Goal: Task Accomplishment & Management: Use online tool/utility

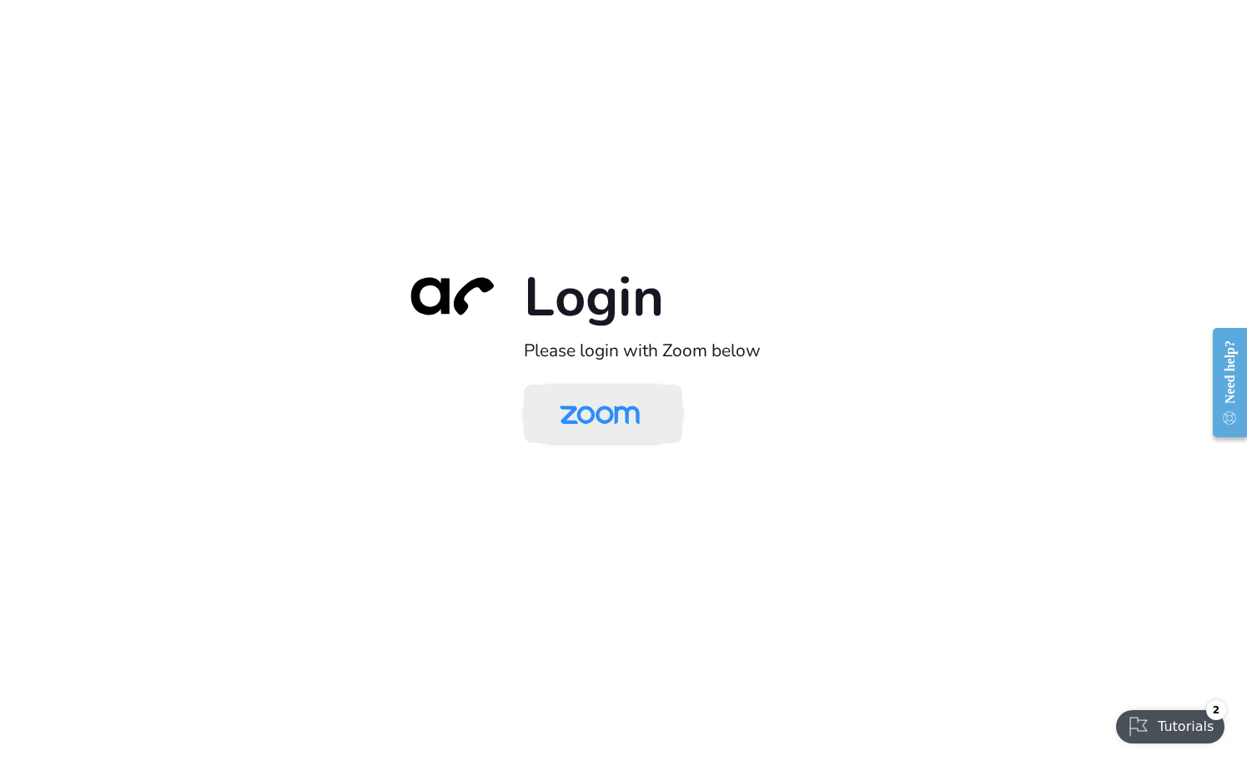
click at [611, 405] on img at bounding box center [599, 415] width 115 height 54
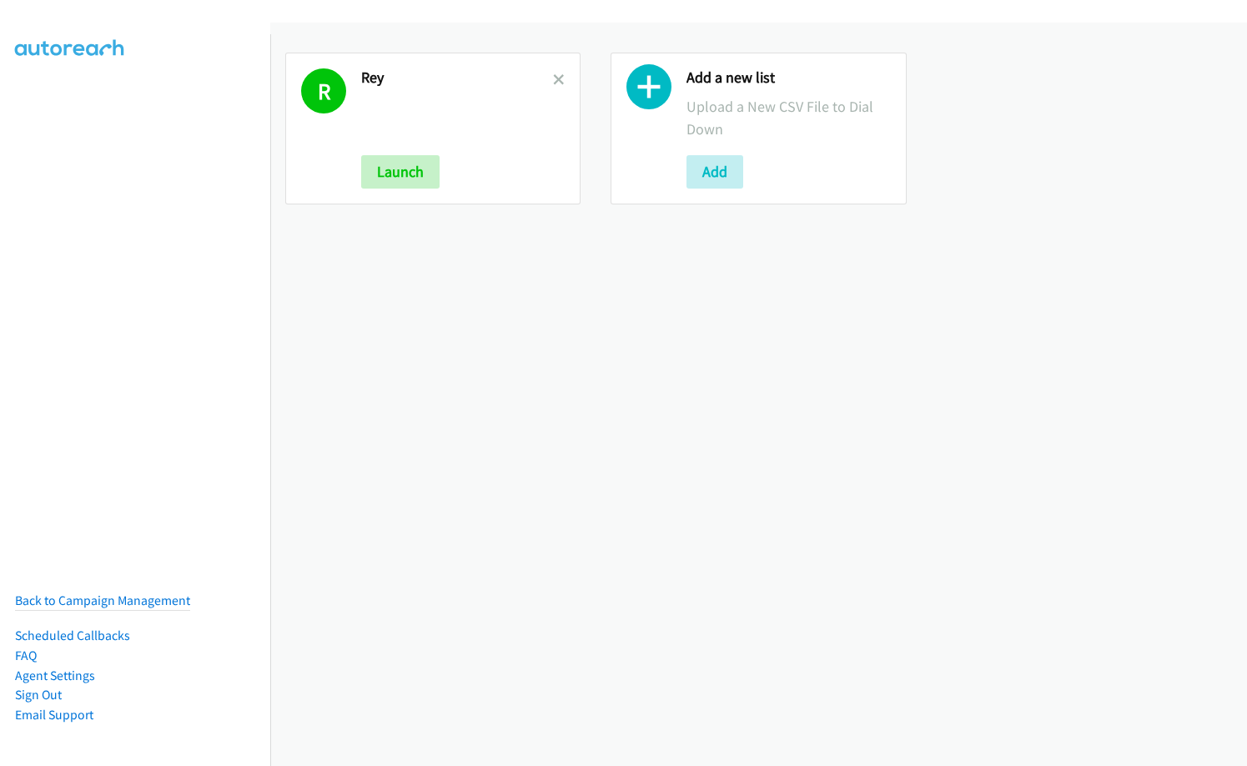
drag, startPoint x: 558, startPoint y: 76, endPoint x: 665, endPoint y: 150, distance: 130.0
click at [558, 76] on icon at bounding box center [559, 81] width 12 height 12
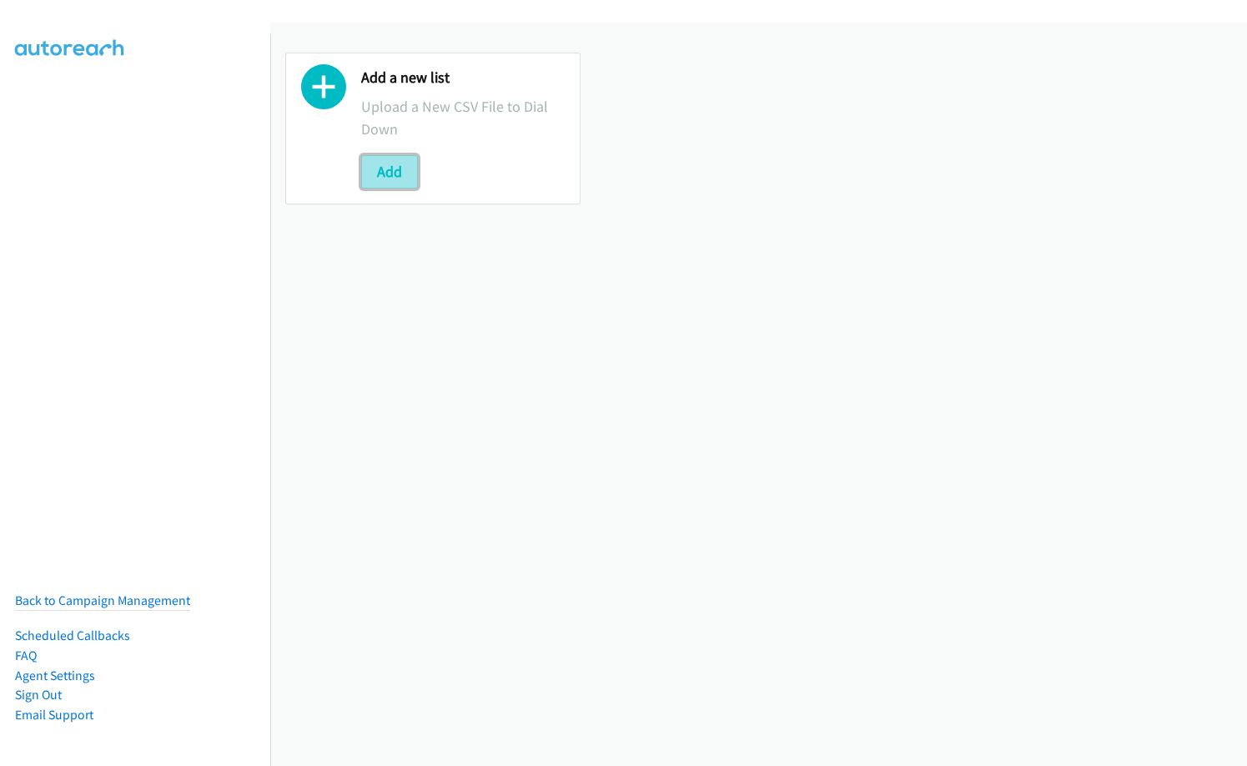
click at [408, 175] on button "Add" at bounding box center [389, 171] width 57 height 33
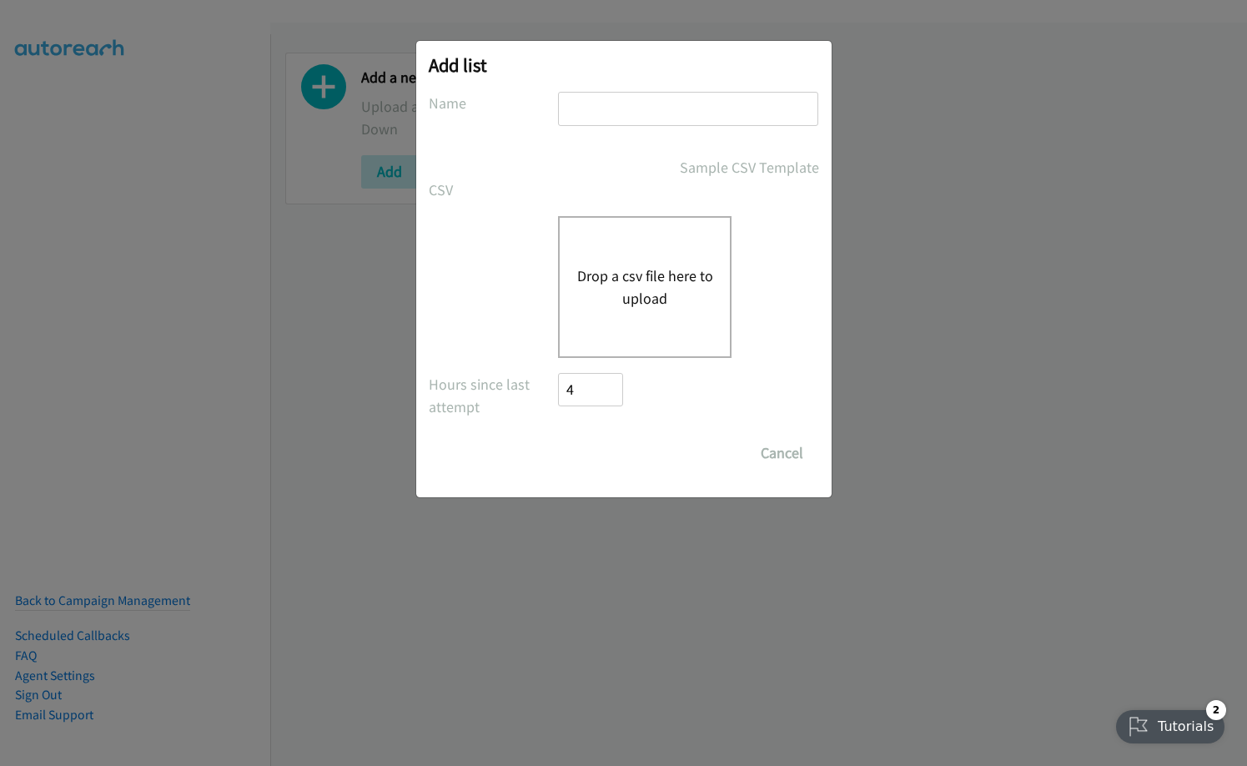
click at [619, 107] on input "text" at bounding box center [688, 109] width 260 height 34
type input "cisco"
click at [616, 302] on button "Drop a csv file here to upload" at bounding box center [644, 286] width 137 height 45
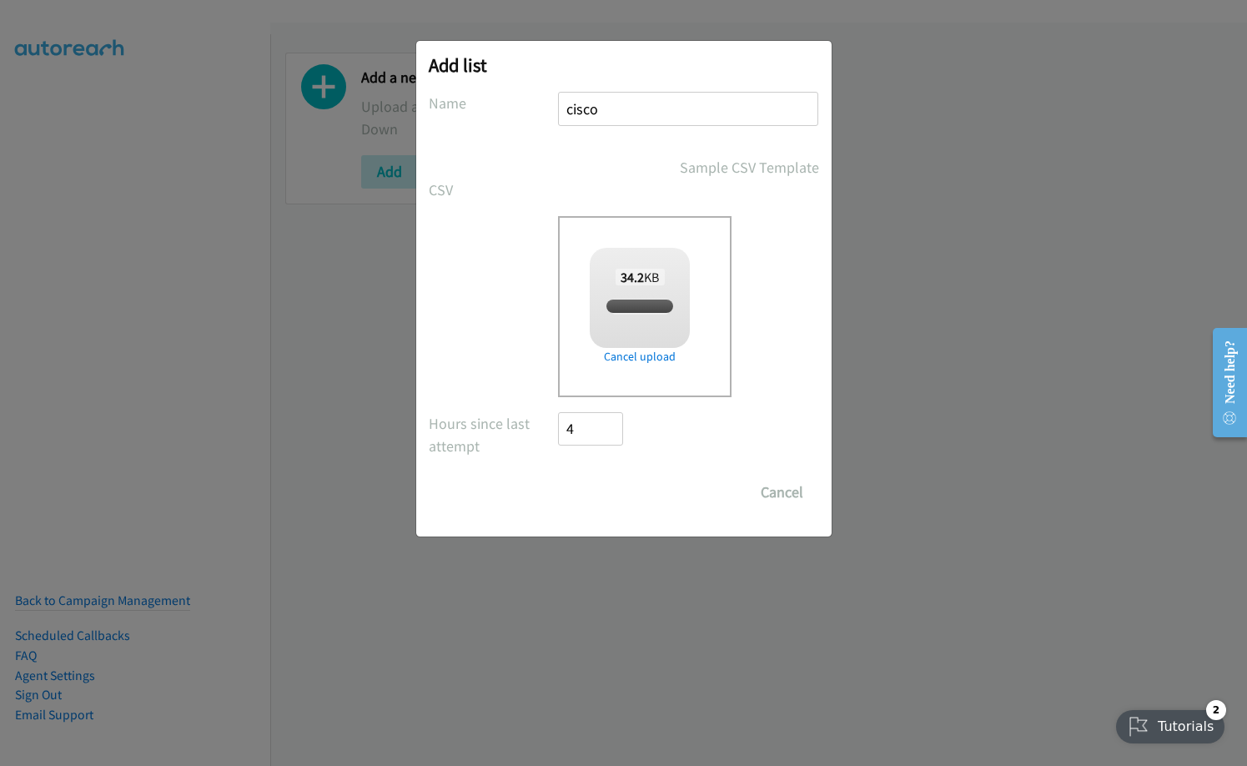
checkbox input "true"
click at [616, 491] on input "Save List" at bounding box center [603, 491] width 88 height 33
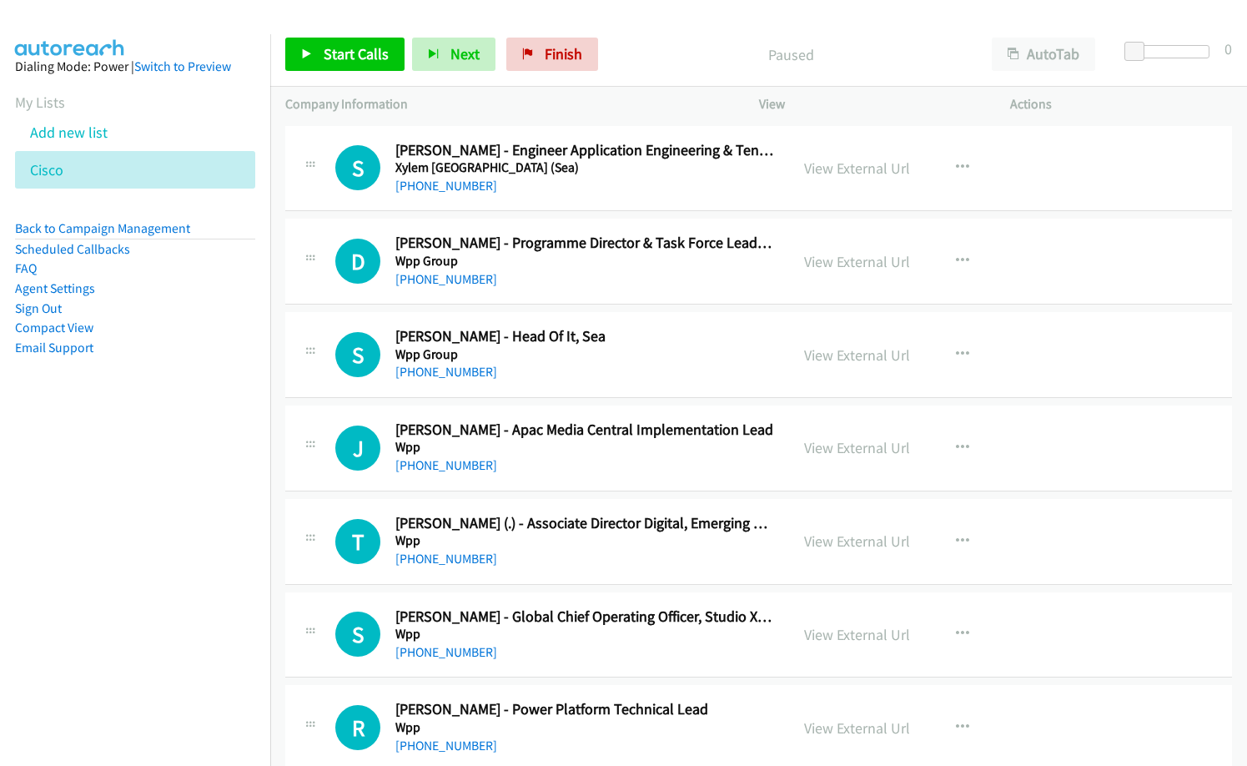
click at [571, 182] on div "+65 9386 8207" at bounding box center [584, 186] width 379 height 20
click at [872, 168] on link "View External Url" at bounding box center [857, 167] width 106 height 19
click at [555, 168] on h5 "Xylem Southeast Asia (Sea)" at bounding box center [584, 167] width 379 height 17
click at [689, 56] on p "Paused" at bounding box center [791, 54] width 341 height 23
